Goal: Task Accomplishment & Management: Manage account settings

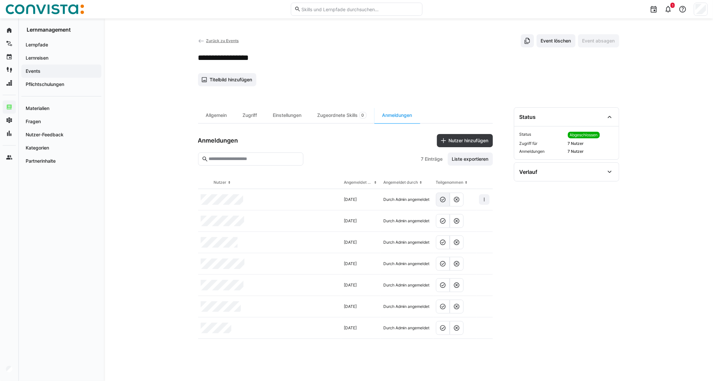
click at [442, 206] on eds-button-option at bounding box center [443, 199] width 14 height 14
click at [443, 223] on eds-icon at bounding box center [442, 220] width 7 height 7
click at [444, 241] on eds-icon at bounding box center [442, 242] width 7 height 7
click at [443, 270] on eds-button-option at bounding box center [443, 264] width 14 height 14
click at [442, 288] on eds-icon at bounding box center [442, 285] width 7 height 7
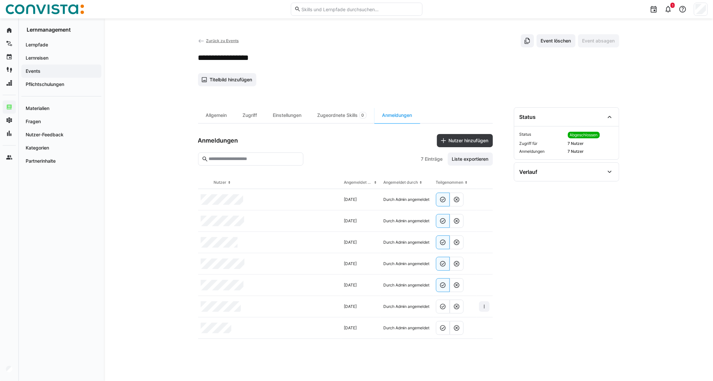
click at [442, 311] on eds-button-option at bounding box center [443, 306] width 14 height 14
click at [445, 328] on eds-icon at bounding box center [442, 327] width 7 height 7
drag, startPoint x: 75, startPoint y: 70, endPoint x: 74, endPoint y: 63, distance: 6.9
click at [75, 70] on span "Events" at bounding box center [61, 71] width 73 height 7
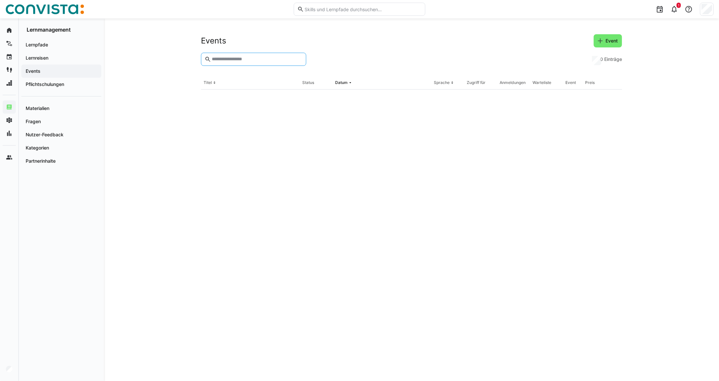
click at [226, 61] on input "text" at bounding box center [256, 59] width 91 height 6
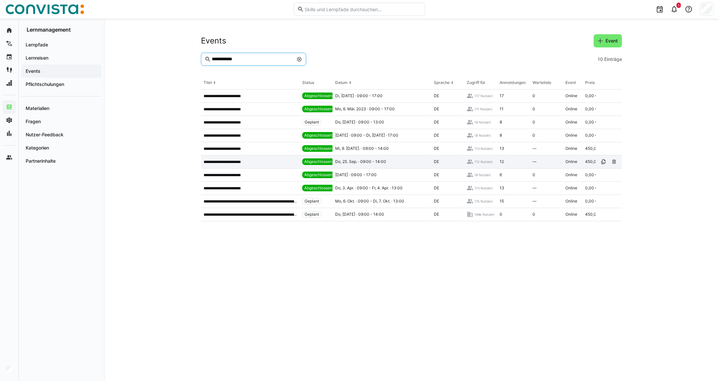
type input "**********"
click at [257, 159] on app-table-first-column "**********" at bounding box center [250, 161] width 93 height 5
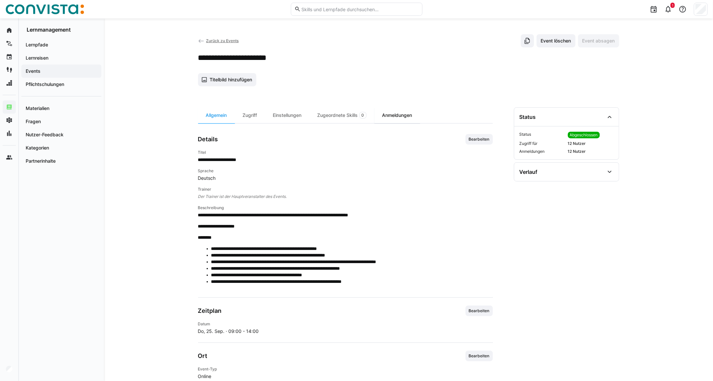
click at [389, 114] on div "Anmeldungen" at bounding box center [397, 115] width 46 height 16
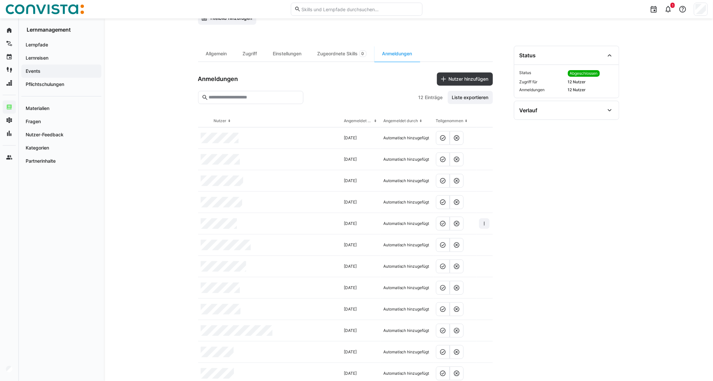
scroll to position [82, 0]
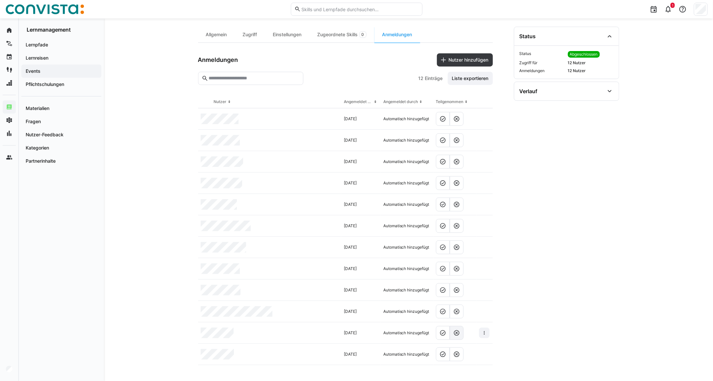
click at [454, 334] on eds-icon at bounding box center [456, 332] width 7 height 7
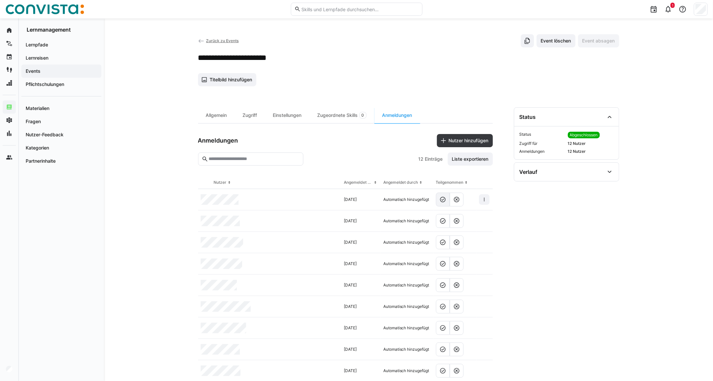
click at [445, 199] on eds-icon at bounding box center [442, 199] width 7 height 7
click at [444, 221] on eds-icon at bounding box center [442, 220] width 7 height 7
click at [443, 245] on eds-icon at bounding box center [442, 242] width 7 height 7
click at [443, 264] on eds-icon at bounding box center [442, 263] width 7 height 7
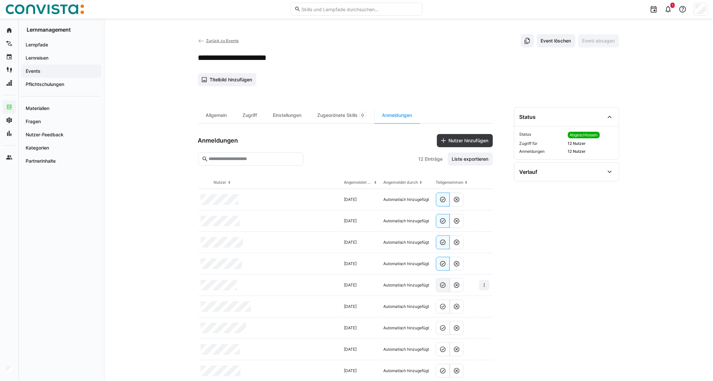
click at [441, 284] on eds-icon at bounding box center [442, 285] width 7 height 7
click at [443, 308] on eds-icon at bounding box center [442, 306] width 7 height 7
click at [441, 328] on eds-icon at bounding box center [442, 327] width 7 height 7
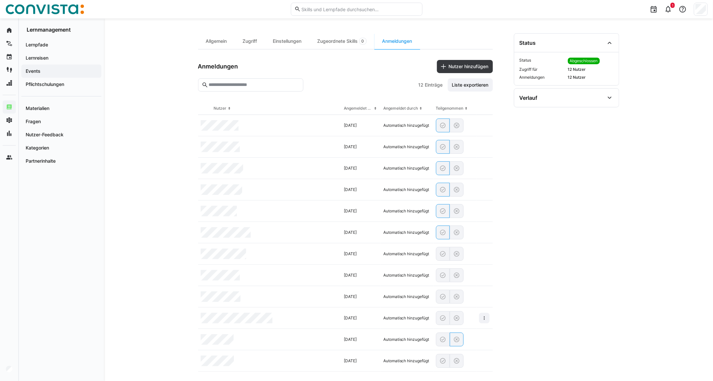
scroll to position [82, 0]
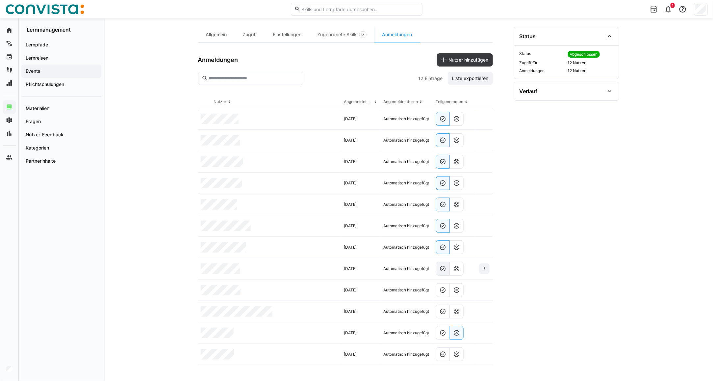
click at [442, 268] on eds-icon at bounding box center [442, 268] width 7 height 7
click at [443, 290] on eds-icon at bounding box center [442, 289] width 7 height 7
click at [443, 311] on eds-icon at bounding box center [442, 311] width 7 height 7
click at [443, 357] on eds-button-option at bounding box center [443, 354] width 14 height 14
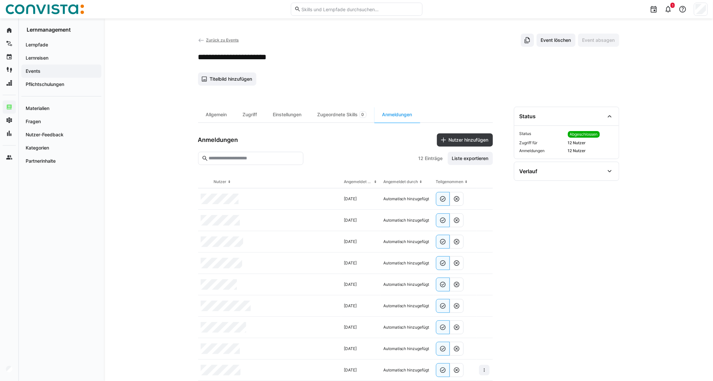
scroll to position [0, 0]
